Goal: Transaction & Acquisition: Purchase product/service

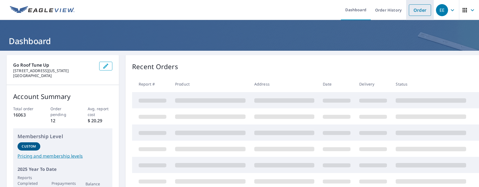
click at [418, 10] on link "Order" at bounding box center [419, 9] width 22 height 11
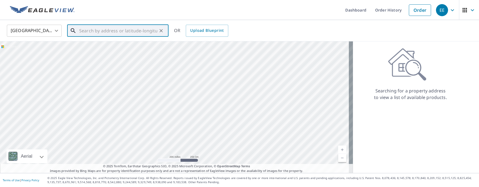
paste input "[STREET_ADDRESS]"
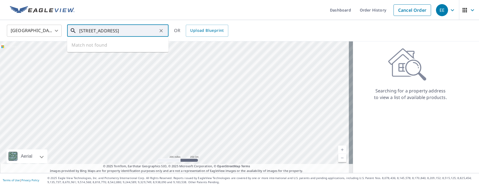
scroll to position [0, 5]
click at [103, 47] on span "[STREET_ADDRESS]" at bounding box center [121, 46] width 86 height 7
type input "[STREET_ADDRESS]"
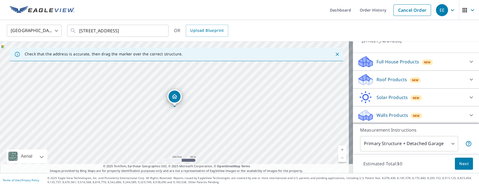
scroll to position [46, 0]
click at [390, 76] on p "Roof Products" at bounding box center [391, 79] width 30 height 7
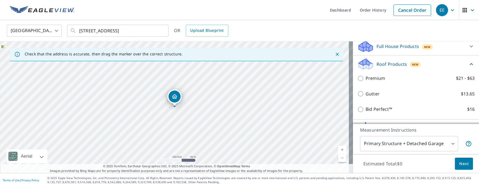
scroll to position [73, 0]
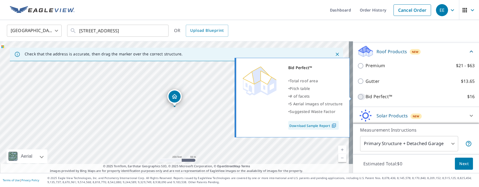
click at [357, 97] on input "Bid Perfect™ $16" at bounding box center [361, 96] width 8 height 7
checkbox input "true"
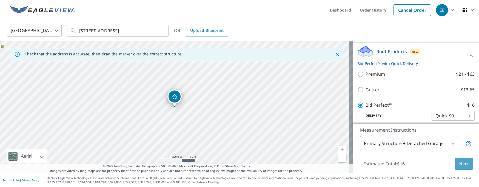
click at [462, 163] on span "Next" at bounding box center [463, 163] width 9 height 7
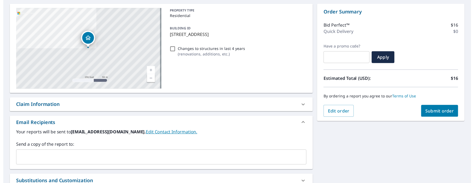
scroll to position [55, 0]
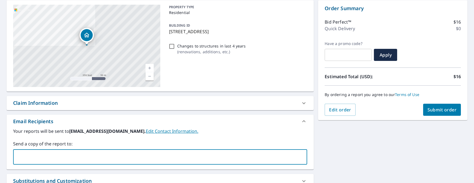
click at [127, 158] on input "text" at bounding box center [156, 156] width 281 height 10
type input "[EMAIL_ADDRESS][DOMAIN_NAME]"
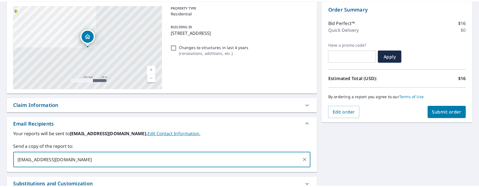
scroll to position [0, 0]
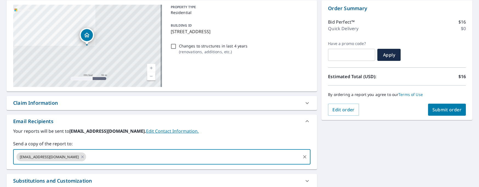
click at [439, 109] on span "Submit order" at bounding box center [446, 110] width 29 height 6
checkbox input "true"
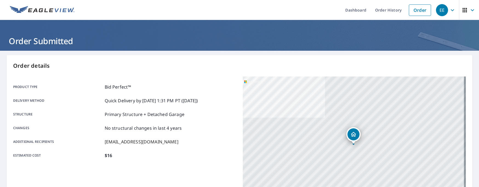
click at [204, 182] on div "Product type Bid Perfect™ Delivery method Quick Delivery by [DATE] 1:31 PM PT (…" at bounding box center [124, 144] width 223 height 137
